Goal: Information Seeking & Learning: Find specific fact

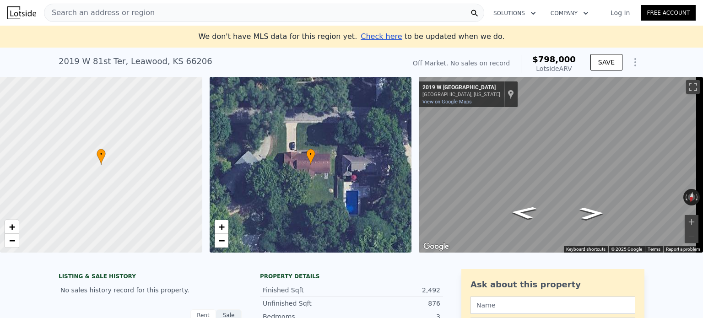
click at [131, 8] on span "Search an address or region" at bounding box center [99, 12] width 110 height 11
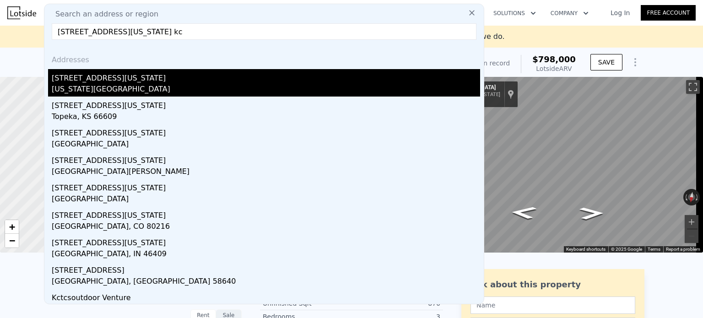
type input "[STREET_ADDRESS][US_STATE] kc"
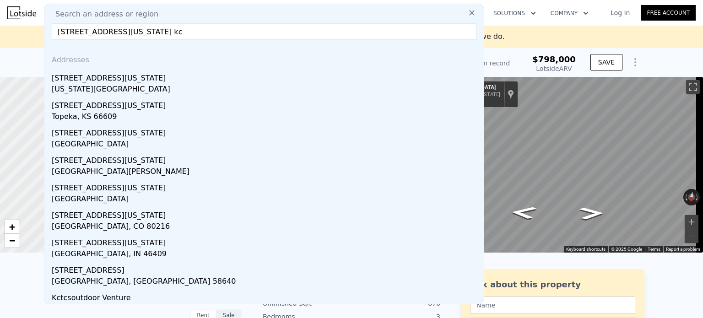
click at [107, 82] on div "[STREET_ADDRESS][US_STATE]" at bounding box center [266, 76] width 428 height 15
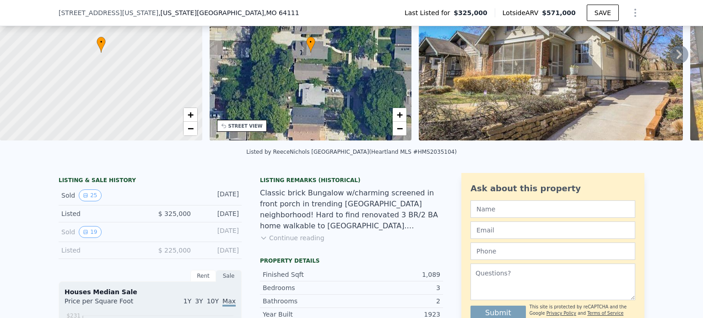
scroll to position [88, 0]
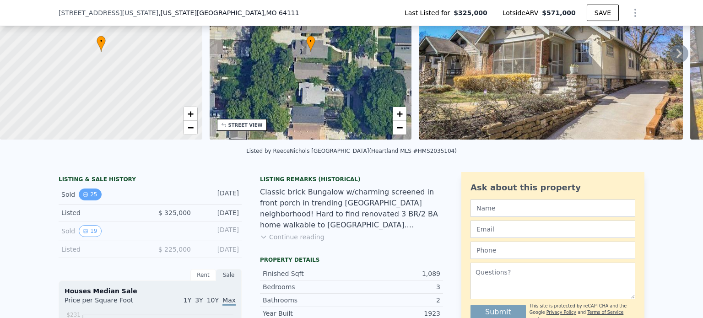
click at [84, 200] on button "25" at bounding box center [90, 195] width 22 height 12
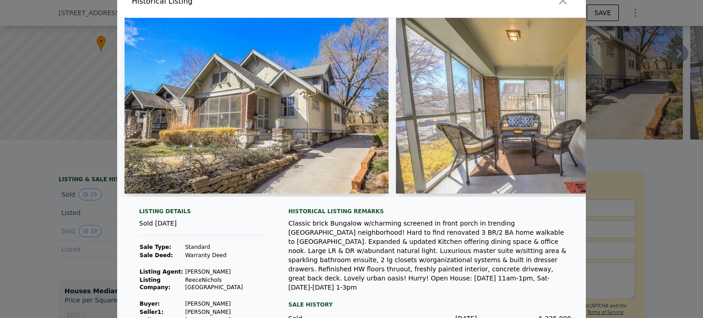
scroll to position [0, 0]
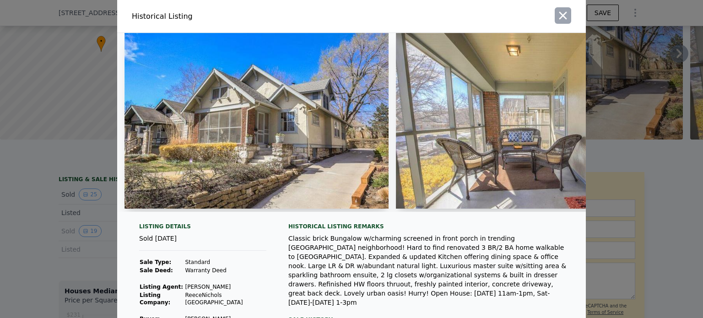
click at [560, 19] on icon "button" at bounding box center [563, 15] width 13 height 13
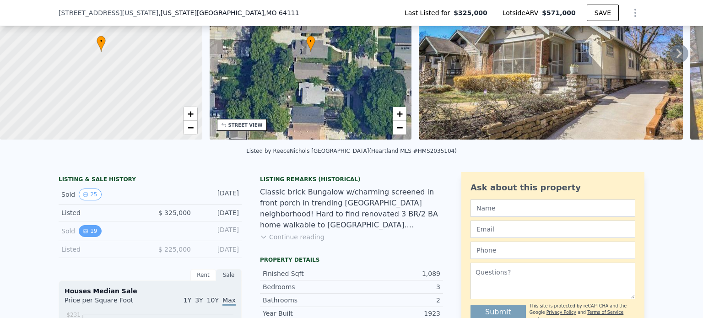
click at [90, 234] on button "19" at bounding box center [90, 231] width 22 height 12
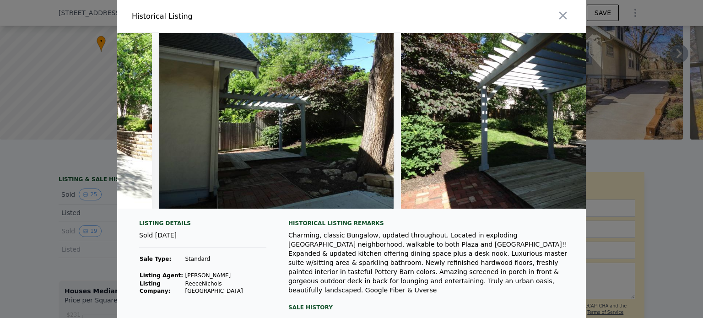
scroll to position [0, 3962]
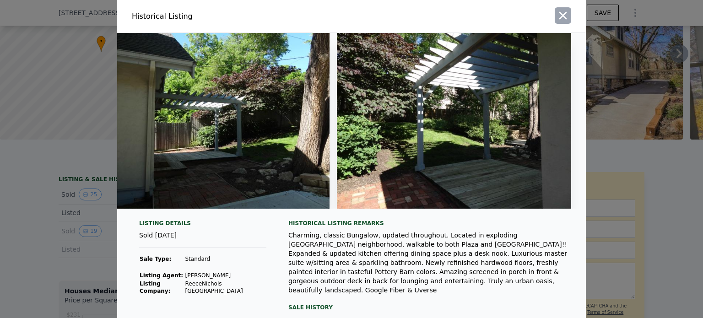
click at [563, 13] on icon "button" at bounding box center [563, 15] width 13 height 13
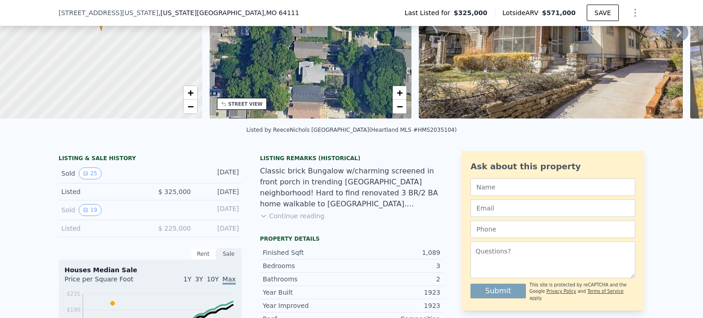
scroll to position [88, 0]
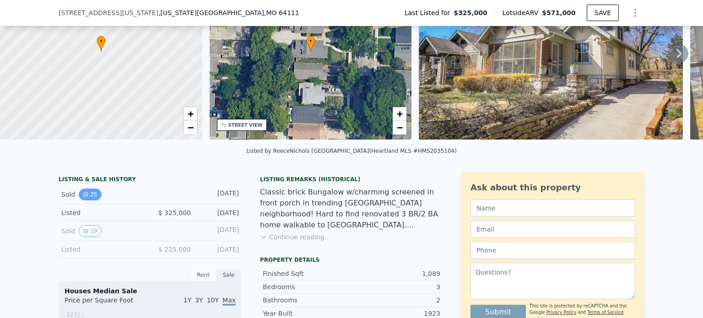
click at [92, 200] on button "25" at bounding box center [90, 195] width 22 height 12
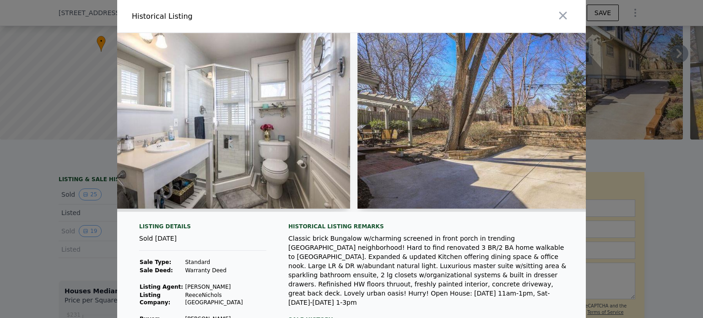
scroll to position [0, 5941]
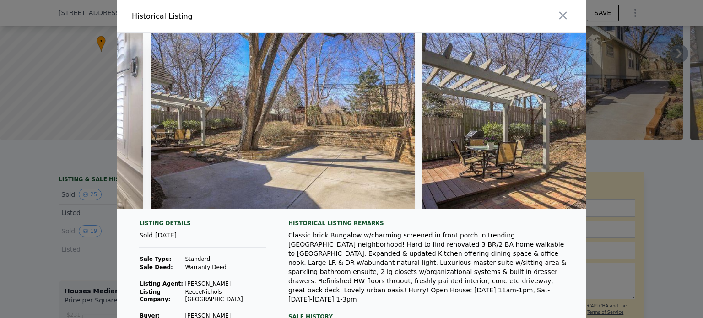
click at [548, 11] on div at bounding box center [470, 16] width 231 height 32
click at [561, 14] on icon "button" at bounding box center [563, 16] width 8 height 8
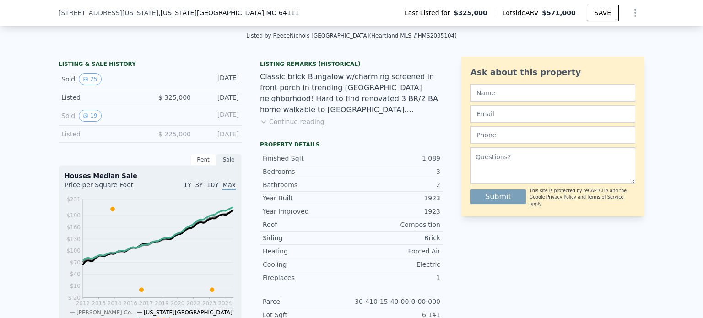
scroll to position [229, 0]
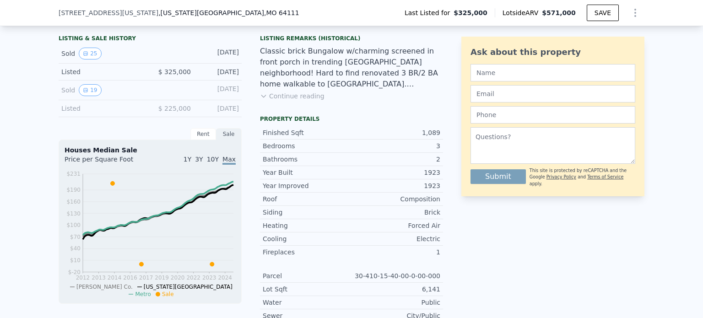
click at [276, 101] on button "Continue reading" at bounding box center [292, 96] width 65 height 9
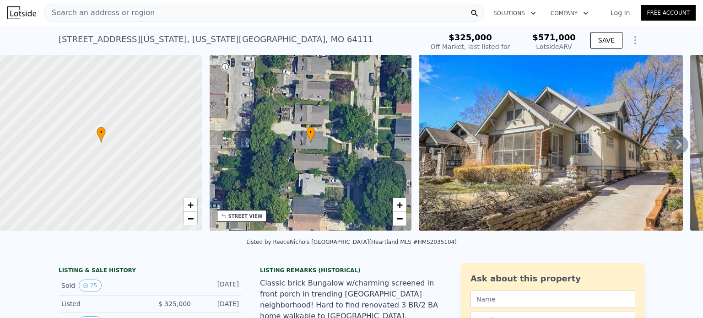
scroll to position [0, 0]
click at [119, 9] on span "Search an address or region" at bounding box center [99, 12] width 110 height 11
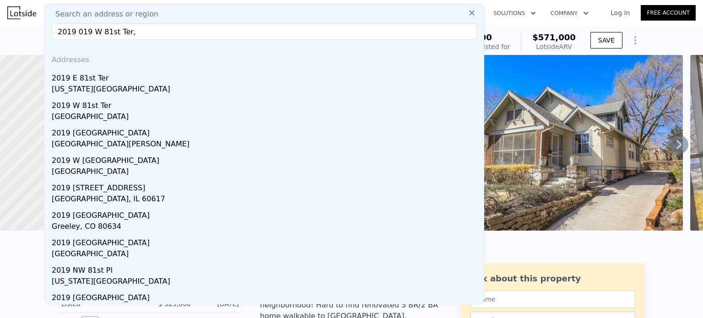
click at [81, 34] on input "2019 019 W 81st Ter," at bounding box center [264, 31] width 425 height 16
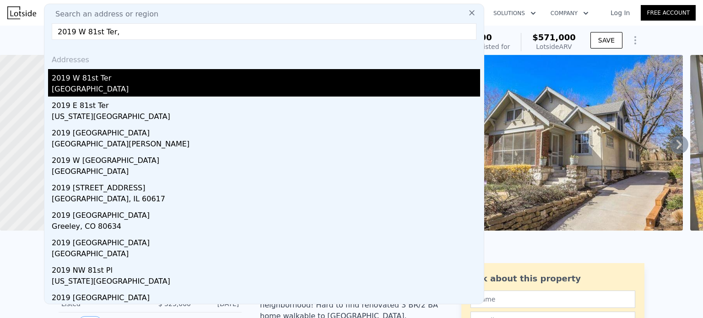
type input "2019 W 81st Ter,"
click at [119, 89] on div "[GEOGRAPHIC_DATA]" at bounding box center [266, 90] width 428 height 13
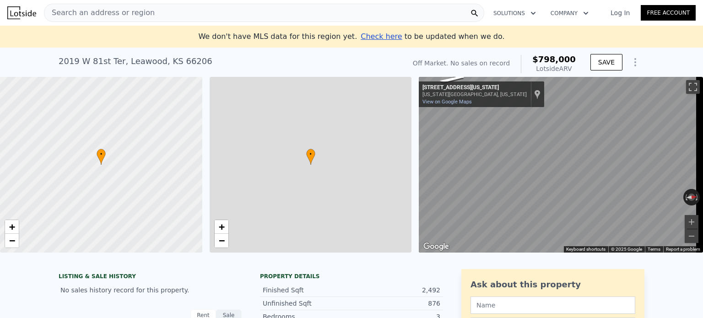
type input "4"
type input "2"
type input "3.5"
type input "2026"
type input "3284"
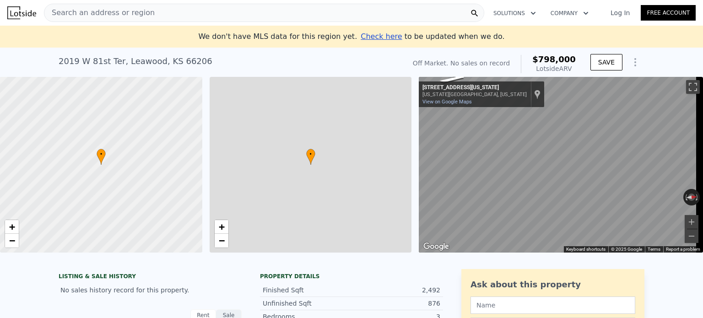
type input "12312"
type input "30336"
type input "$ 798,000"
type input "6"
type input "$ 30,003"
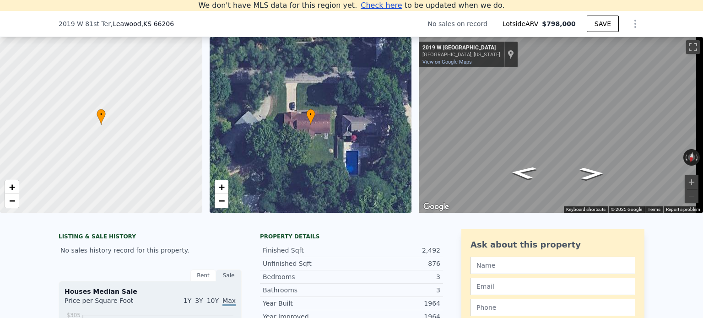
scroll to position [11, 0]
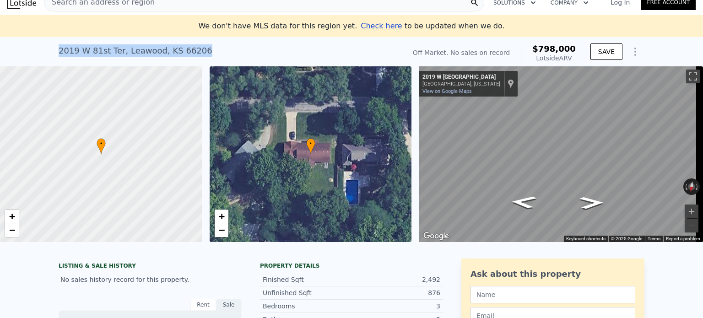
drag, startPoint x: 200, startPoint y: 52, endPoint x: 44, endPoint y: 37, distance: 156.8
click at [38, 38] on div "2019 [STREET_ADDRESS] No sales on record (~ARV $798k ) Off Market. No sales on …" at bounding box center [351, 51] width 703 height 29
copy div "2019 [STREET_ADDRESS]"
